Goal: Task Accomplishment & Management: Complete application form

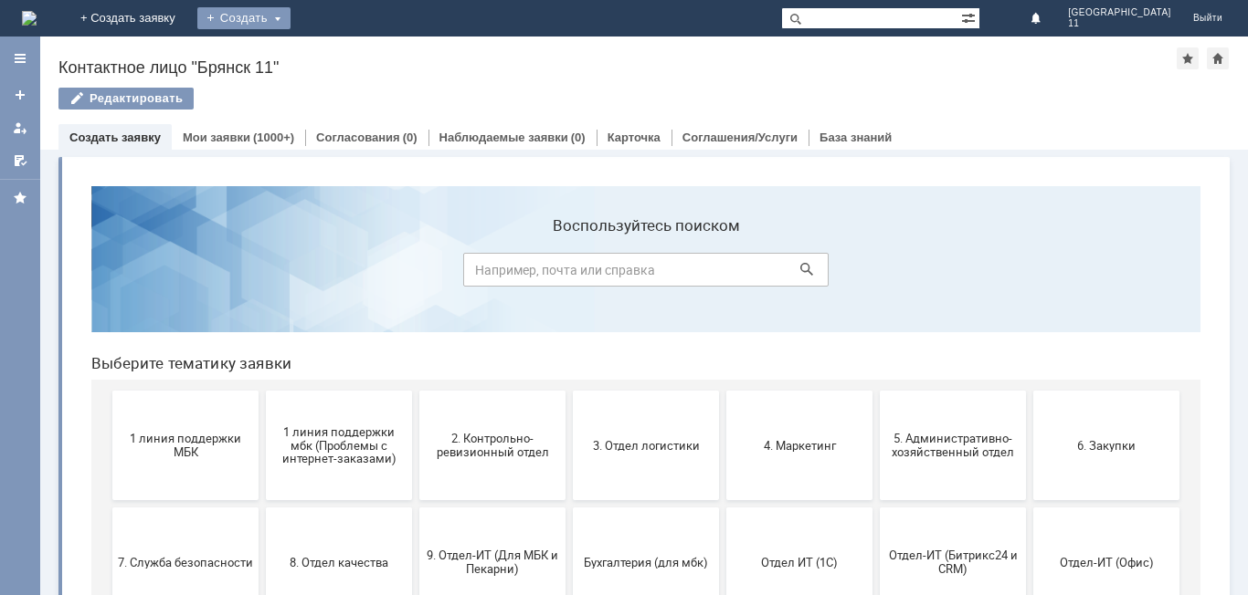
click at [290, 15] on div "Создать" at bounding box center [243, 18] width 93 height 22
click at [340, 53] on link "Заявка" at bounding box center [270, 55] width 139 height 22
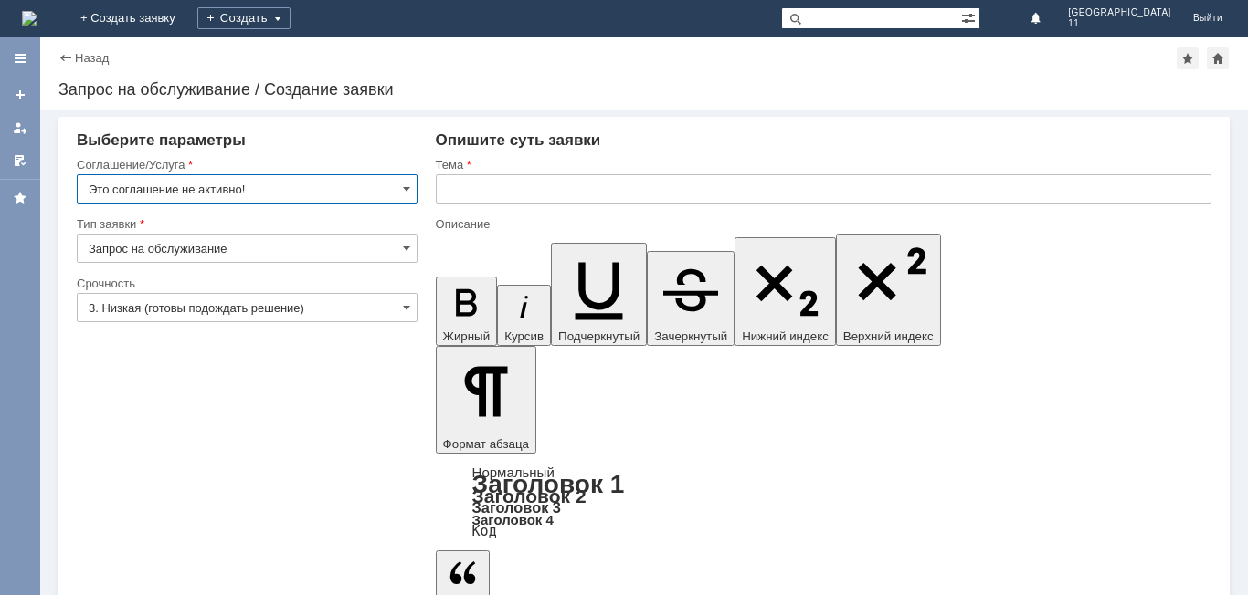
click at [224, 184] on input "Это соглашение не активно!" at bounding box center [247, 188] width 341 height 29
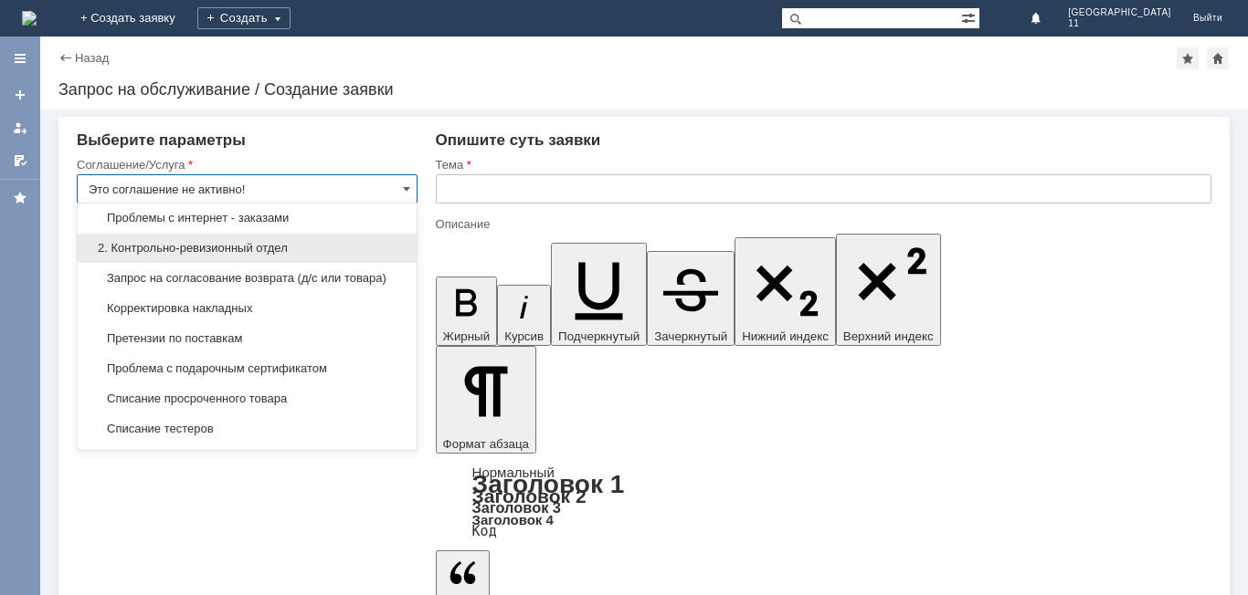
scroll to position [274, 0]
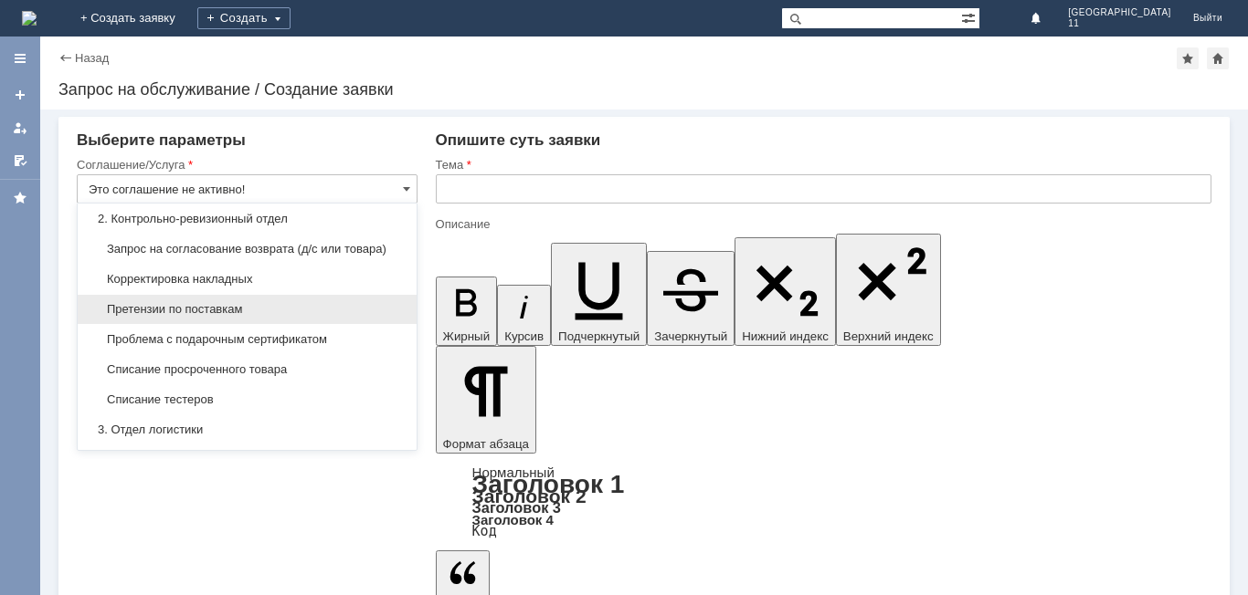
click at [233, 317] on span "Претензии по поставкам" at bounding box center [247, 309] width 317 height 15
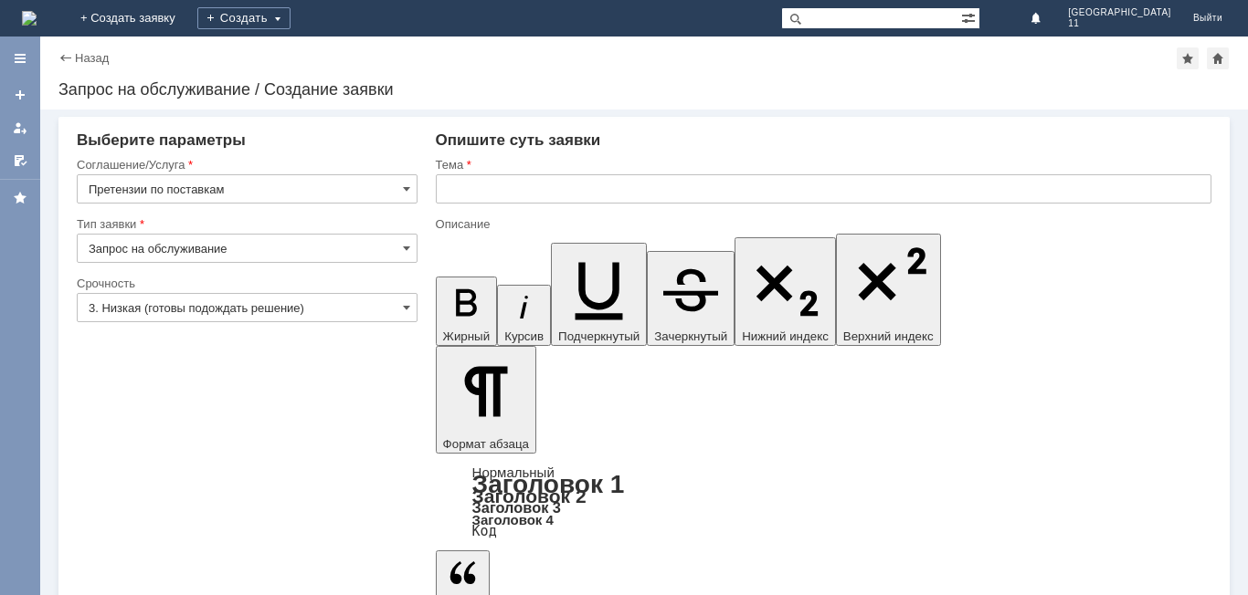
type input "Претензии по поставкам"
click at [272, 247] on input "Запрос на обслуживание" at bounding box center [247, 248] width 341 height 29
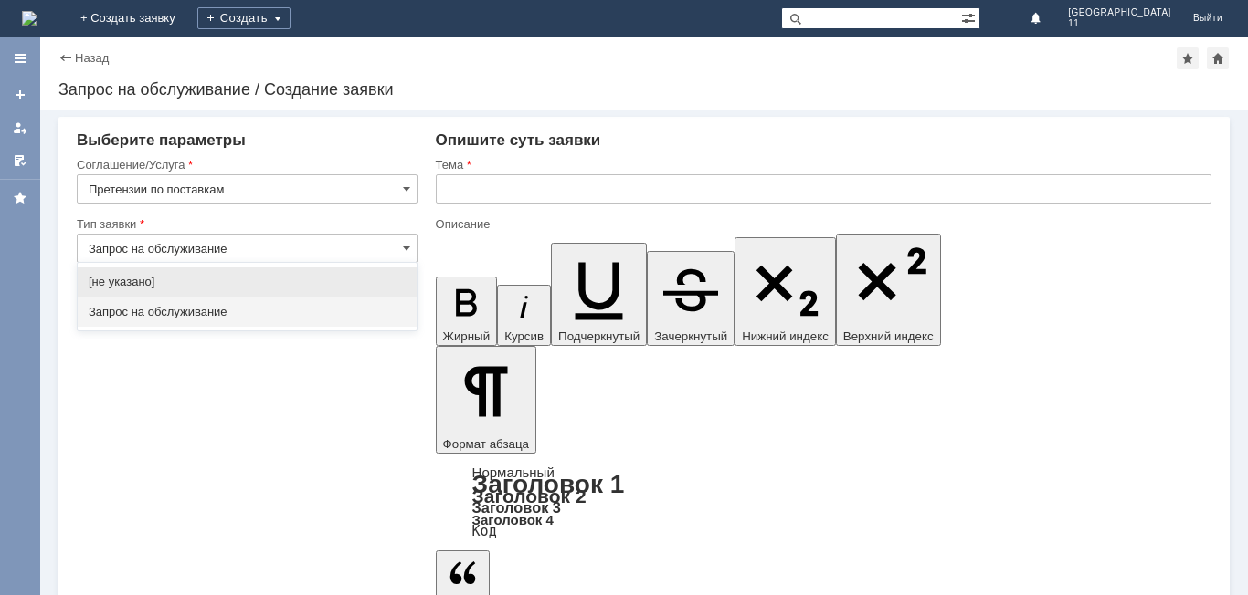
click at [253, 311] on span "Запрос на обслуживание" at bounding box center [247, 312] width 317 height 15
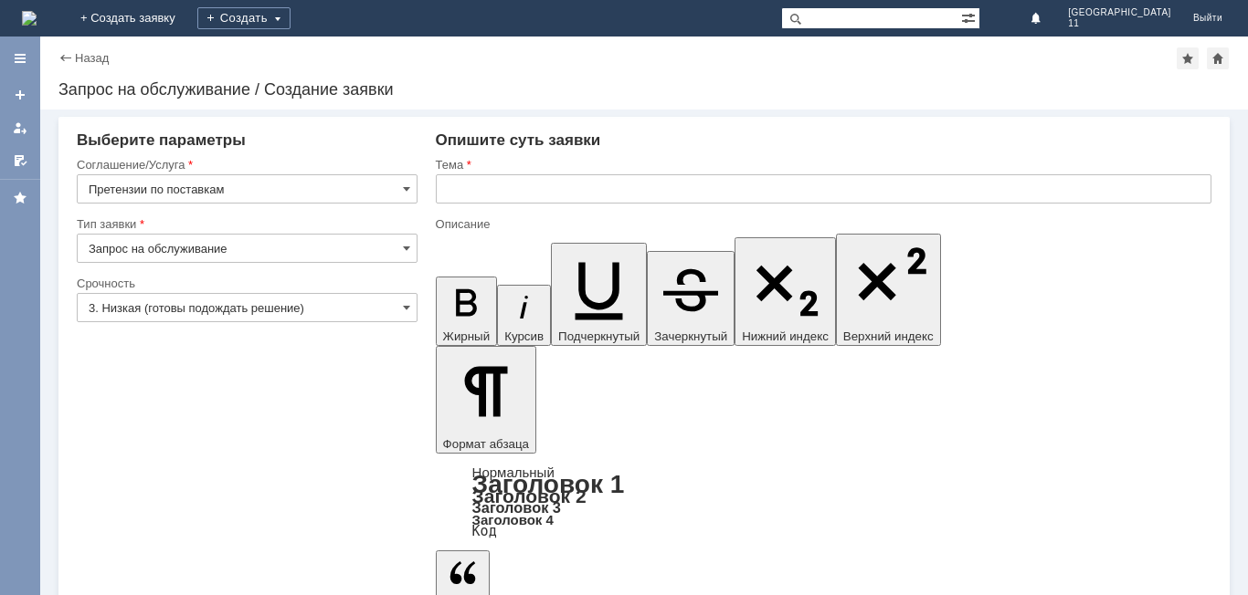
type input "Запрос на обслуживание"
click at [338, 184] on input "Претензии по поставкам" at bounding box center [247, 188] width 341 height 29
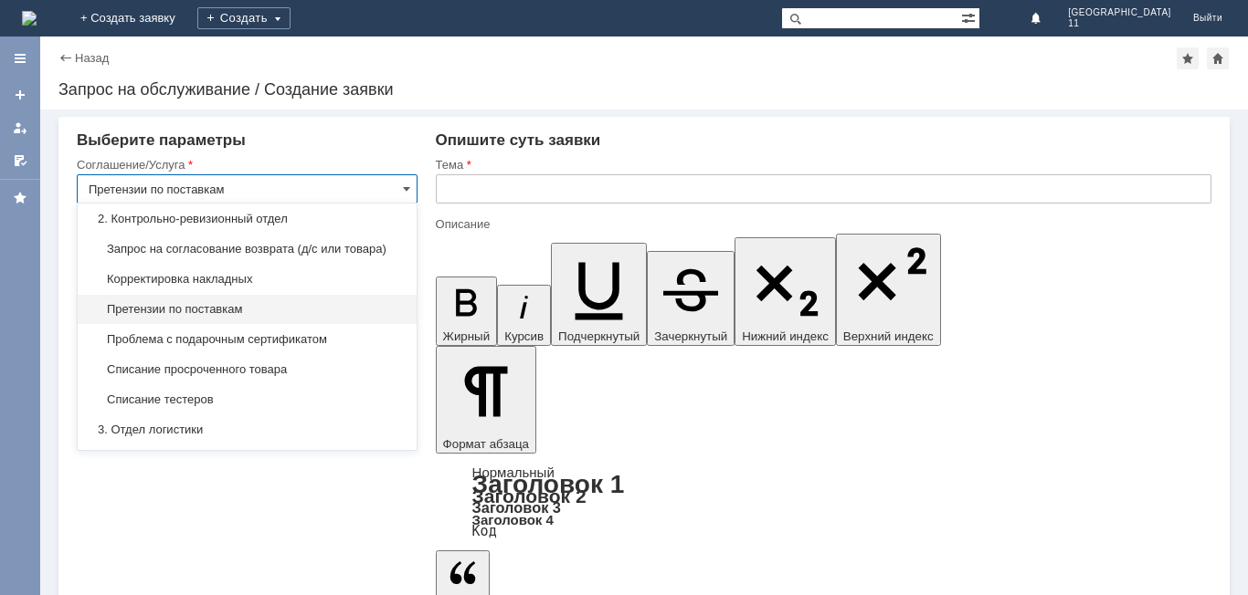
click at [312, 317] on span "Претензии по поставкам" at bounding box center [247, 309] width 317 height 15
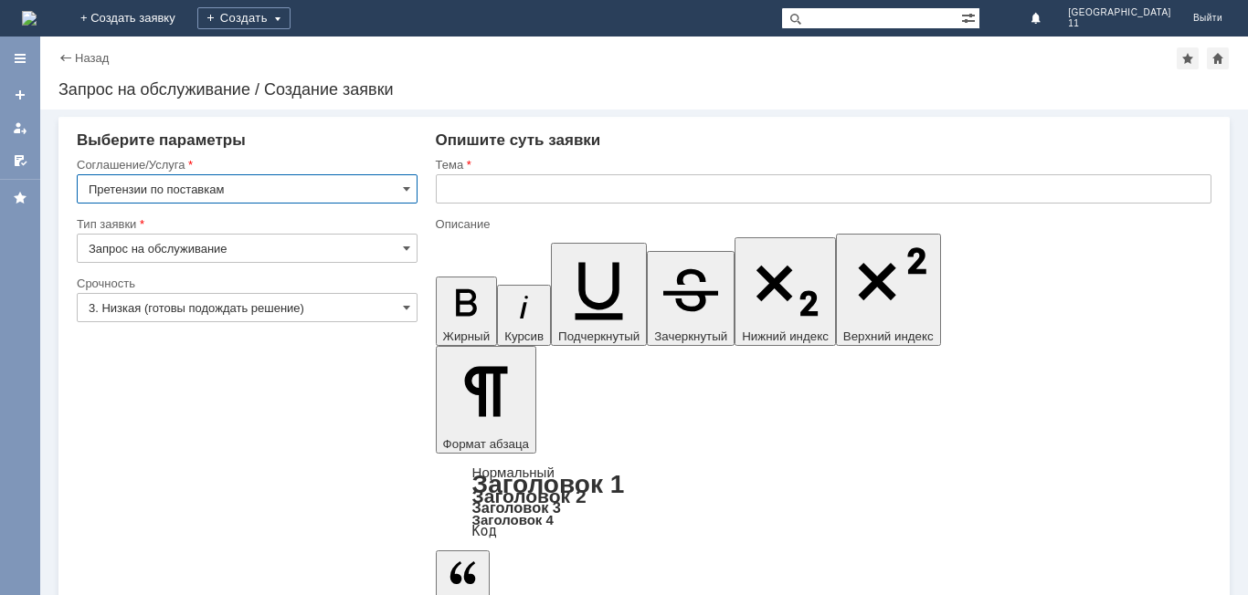
type input "Претензии по поставкам"
click at [201, 311] on input "3. Низкая (готовы подождать решение)" at bounding box center [247, 307] width 341 height 29
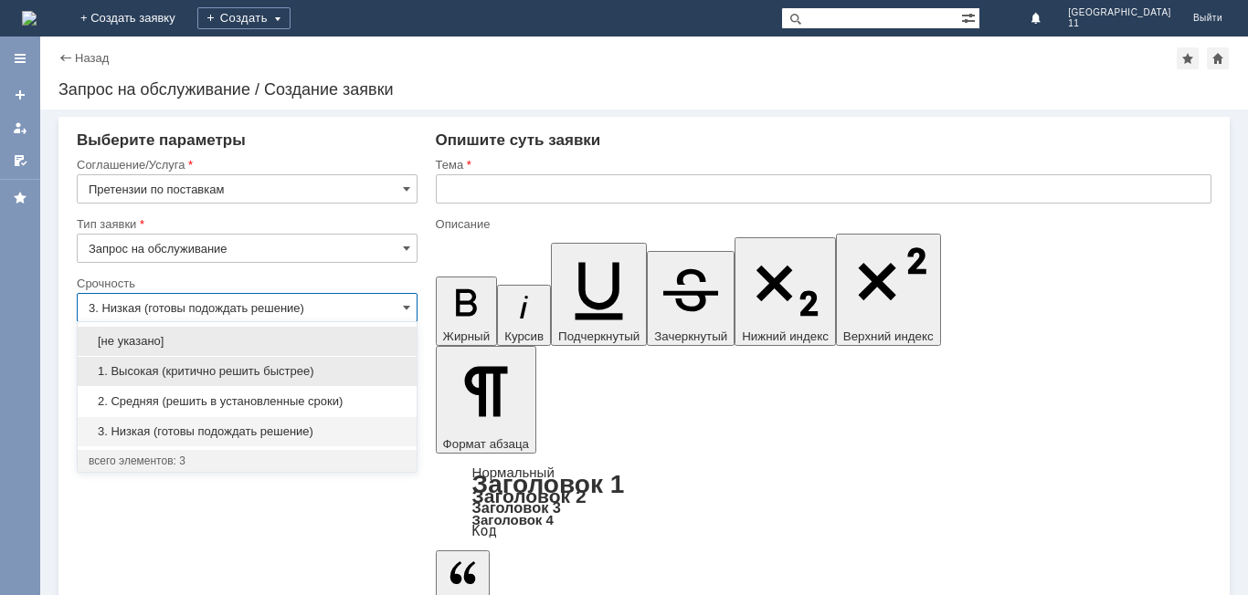
click at [201, 369] on span "1. Высокая (критично решить быстрее)" at bounding box center [247, 371] width 317 height 15
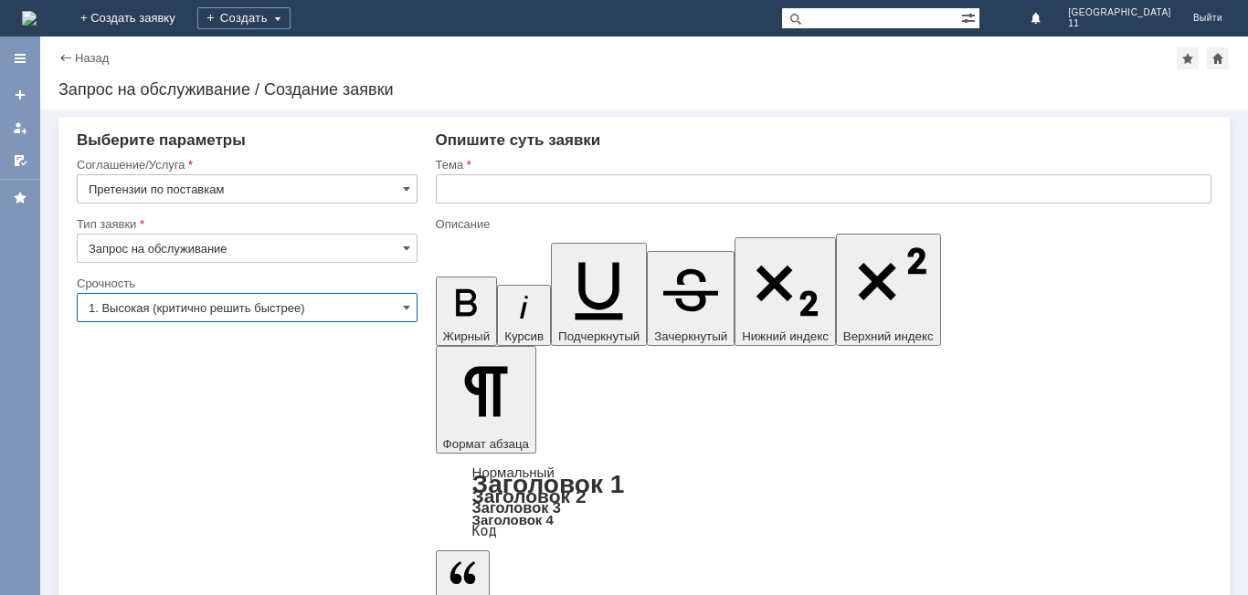
type input "1. Высокая (критично решить быстрее)"
click at [545, 185] on input "text" at bounding box center [823, 188] width 775 height 29
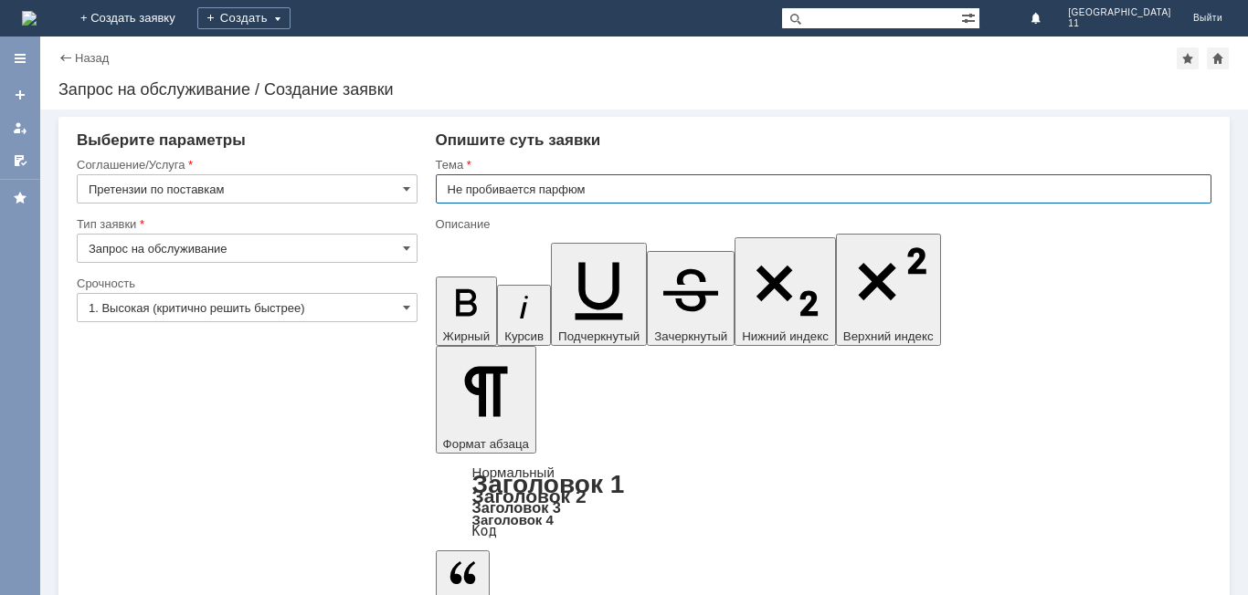
type input "Не пробивается парфюм"
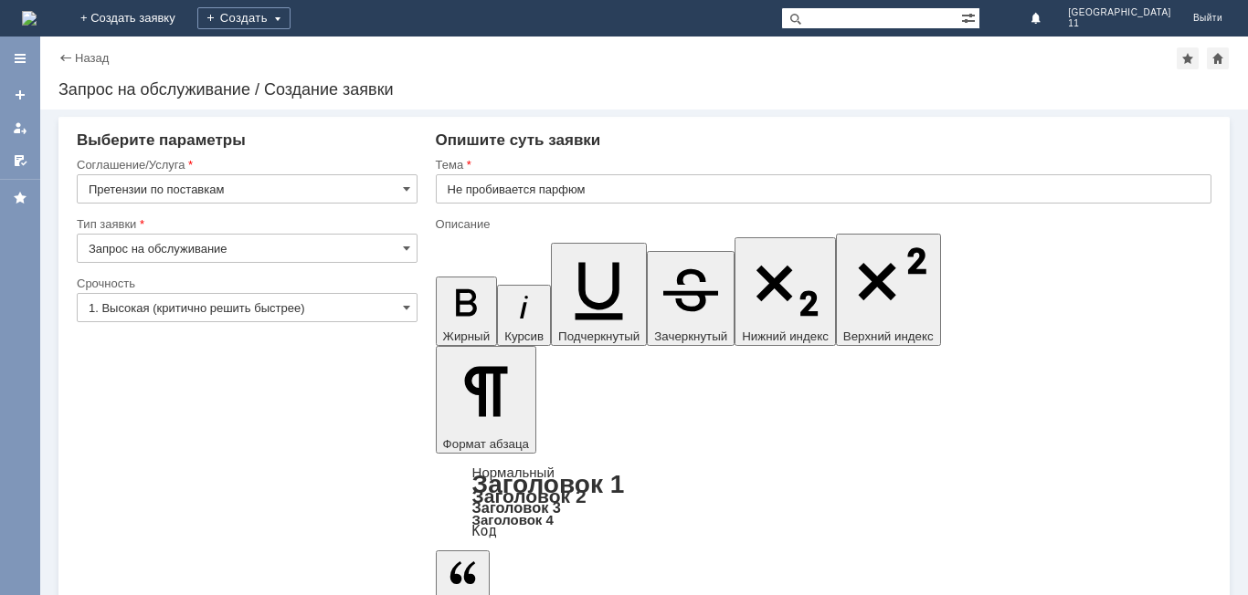
scroll to position [867, 12]
drag, startPoint x: 829, startPoint y: 5035, endPoint x: 911, endPoint y: 5026, distance: 82.7
drag, startPoint x: 1104, startPoint y: 5049, endPoint x: 447, endPoint y: 5045, distance: 656.6
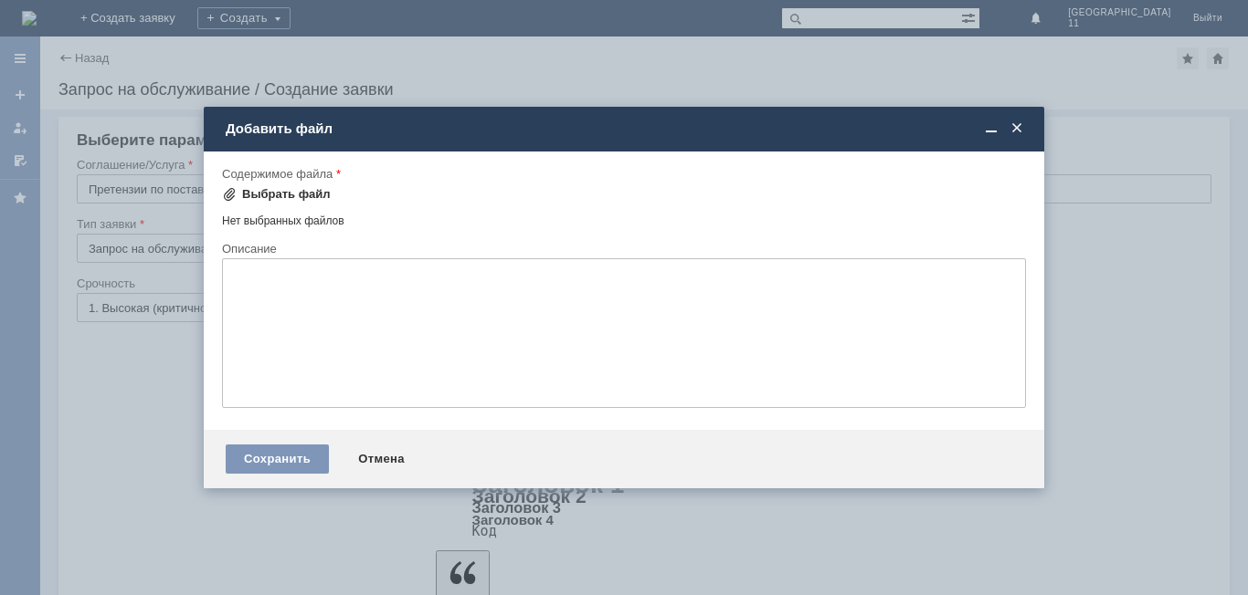
click at [260, 190] on div "Выбрать файл" at bounding box center [286, 194] width 89 height 15
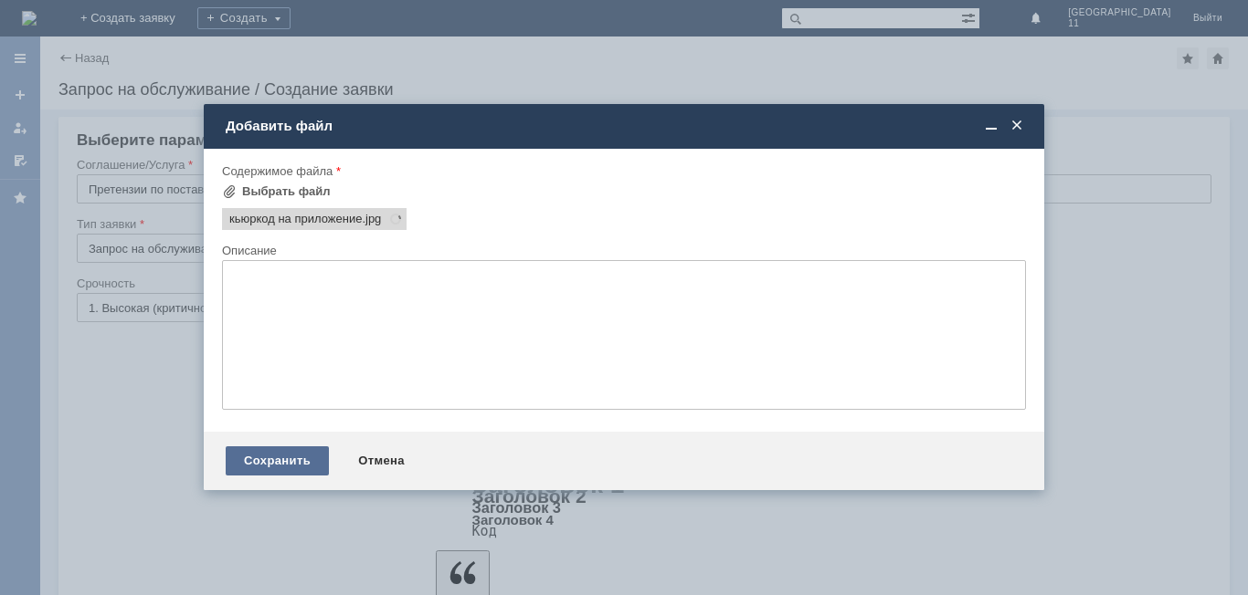
click at [279, 459] on div "Сохранить" at bounding box center [277, 461] width 103 height 29
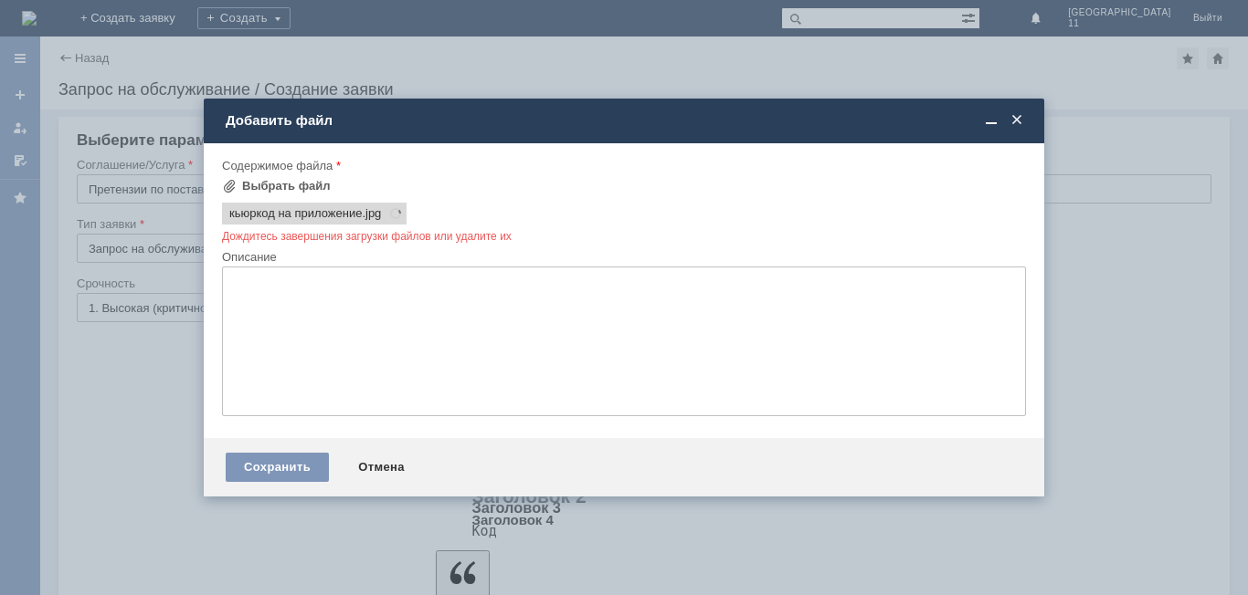
scroll to position [0, 0]
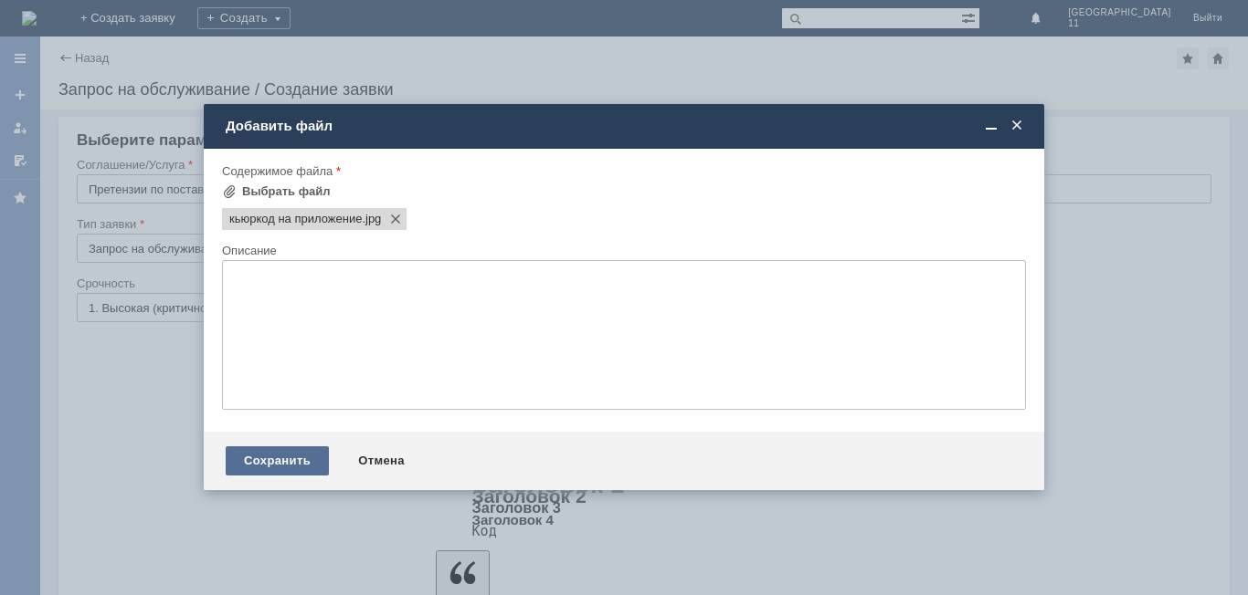
click at [290, 465] on div "Сохранить" at bounding box center [277, 461] width 103 height 29
